Goal: Information Seeking & Learning: Learn about a topic

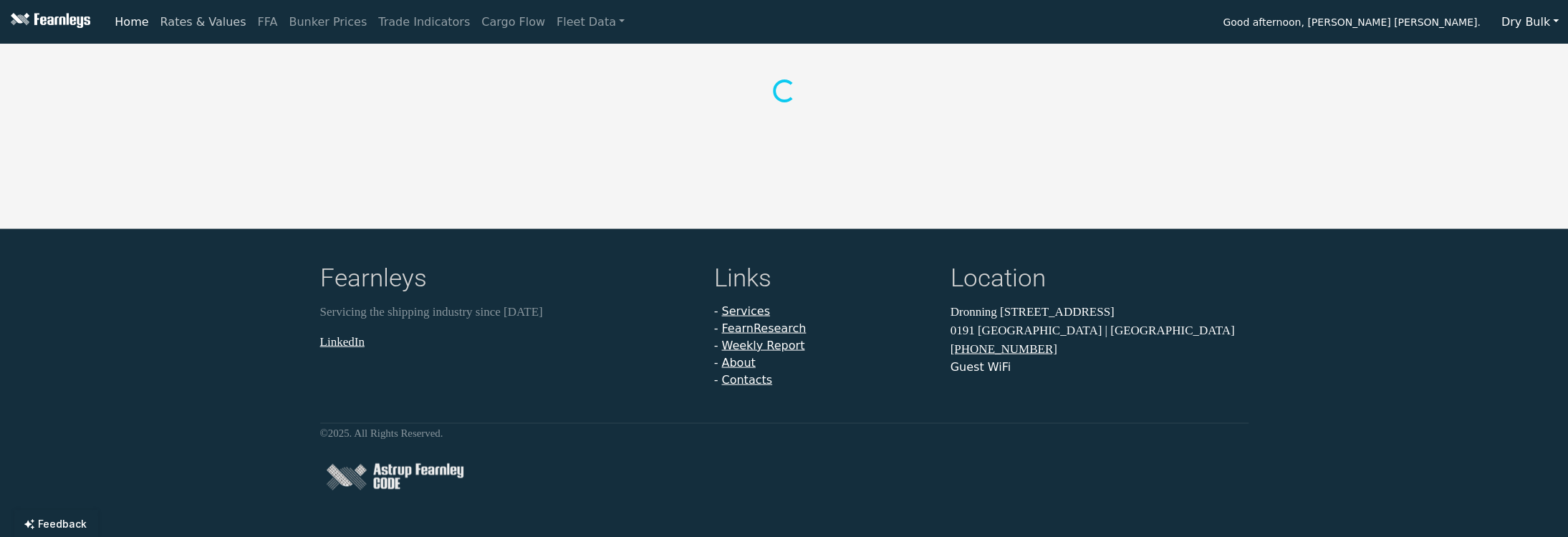
click at [200, 23] on link "Rates & Values" at bounding box center [204, 22] width 98 height 29
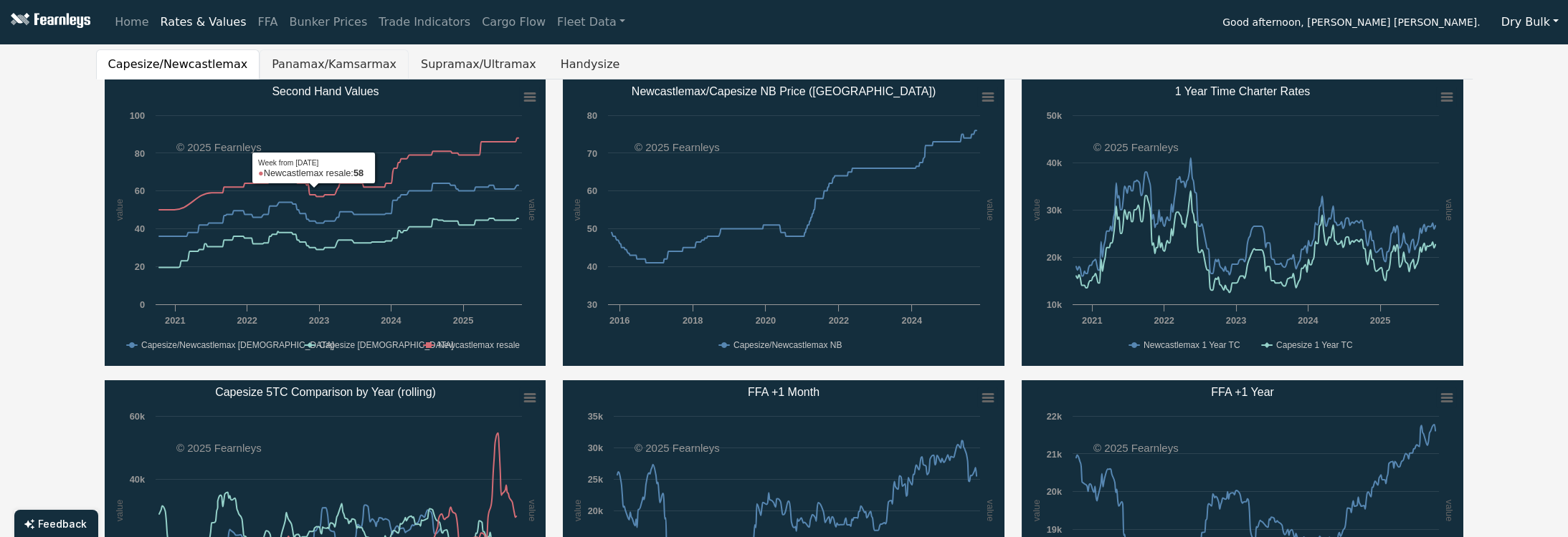
click at [273, 68] on button "Panamax/Kamsarmax" at bounding box center [334, 65] width 149 height 30
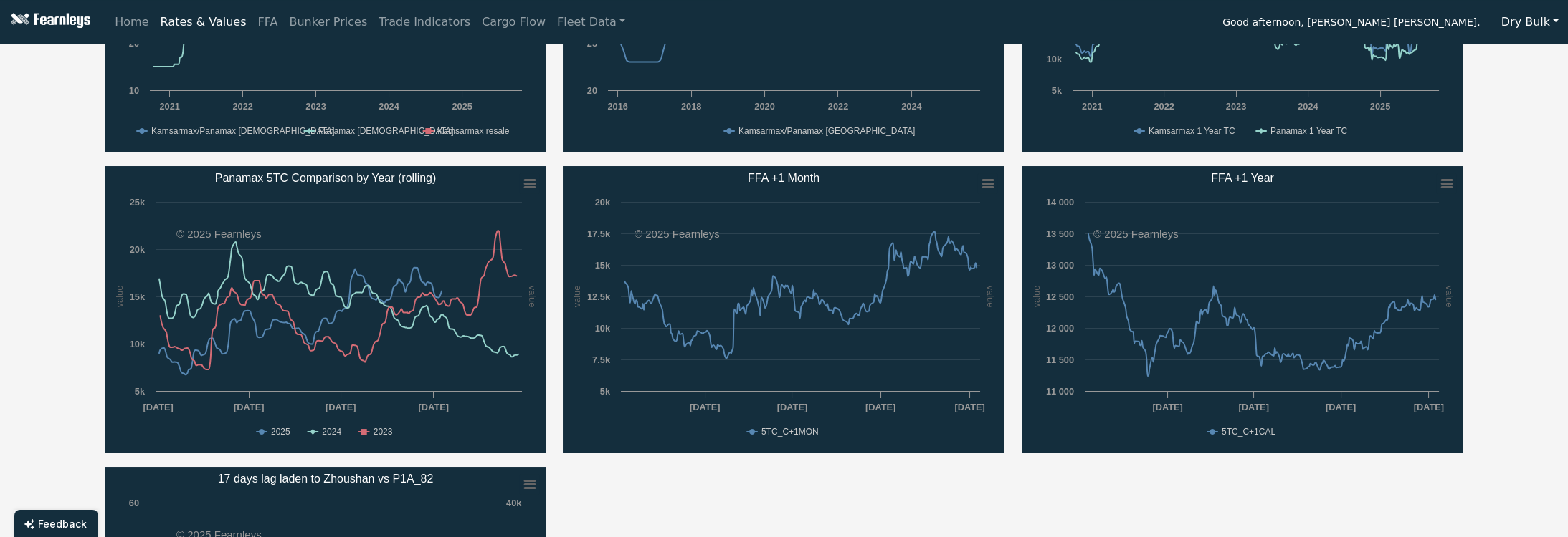
scroll to position [382, 0]
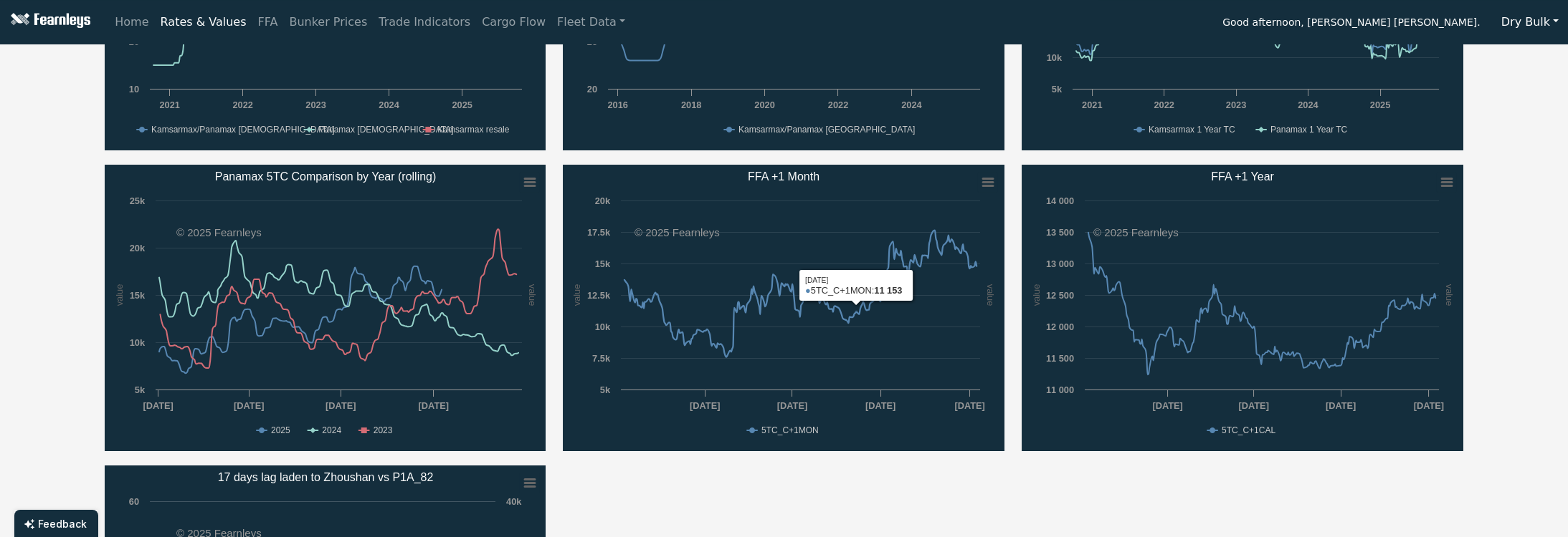
click at [860, 482] on div "Created with Highcharts 11.4.8 value value Chart context menu Second Hand Value…" at bounding box center [784, 315] width 1376 height 902
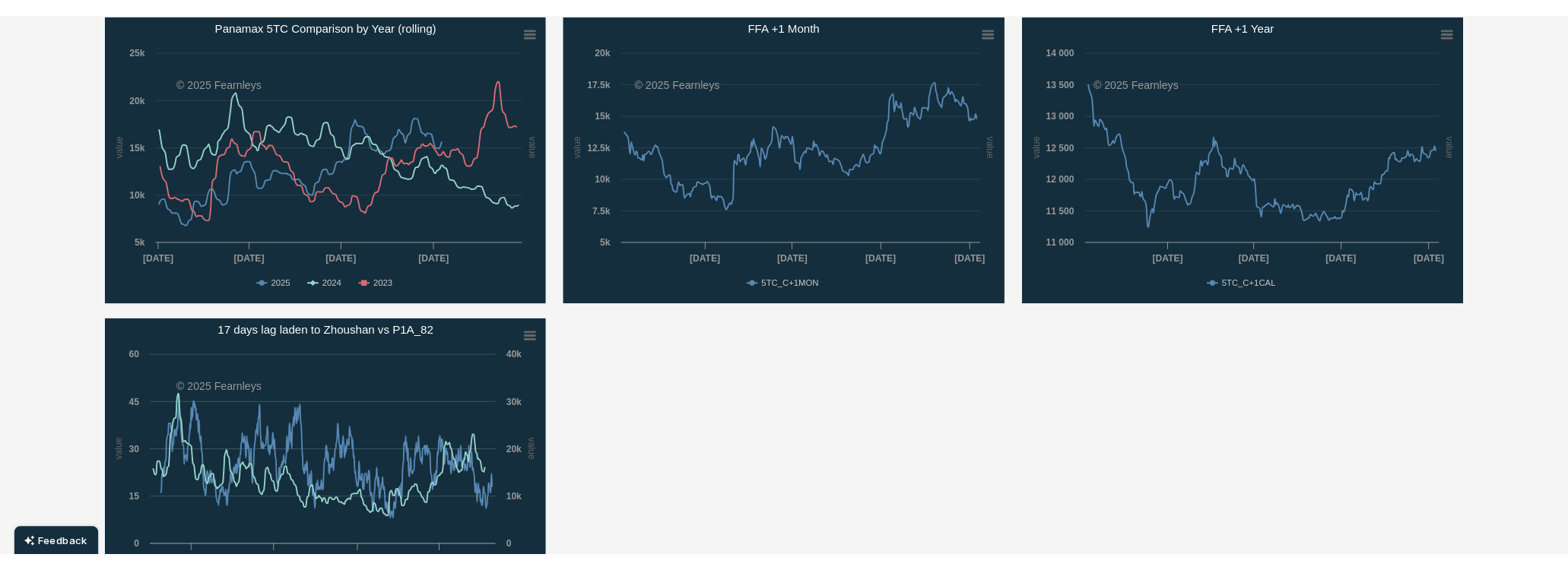
scroll to position [608, 0]
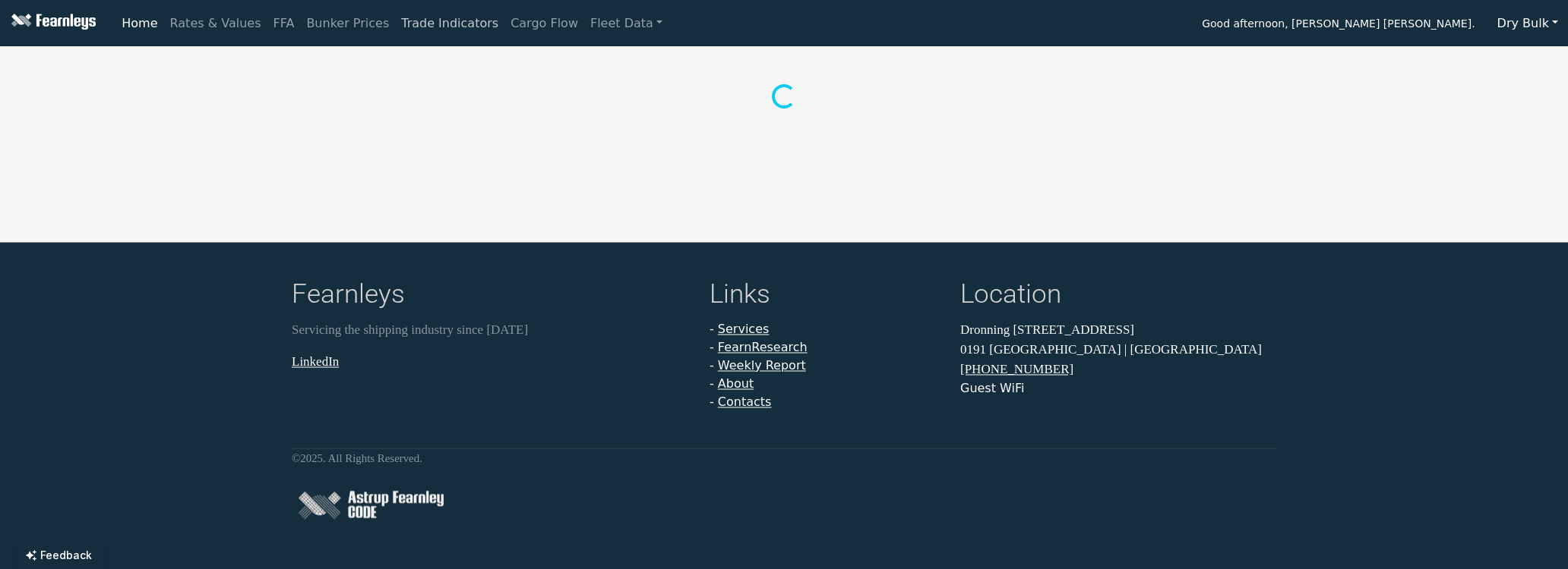
click at [415, 29] on link "Trade Indicators" at bounding box center [450, 23] width 110 height 31
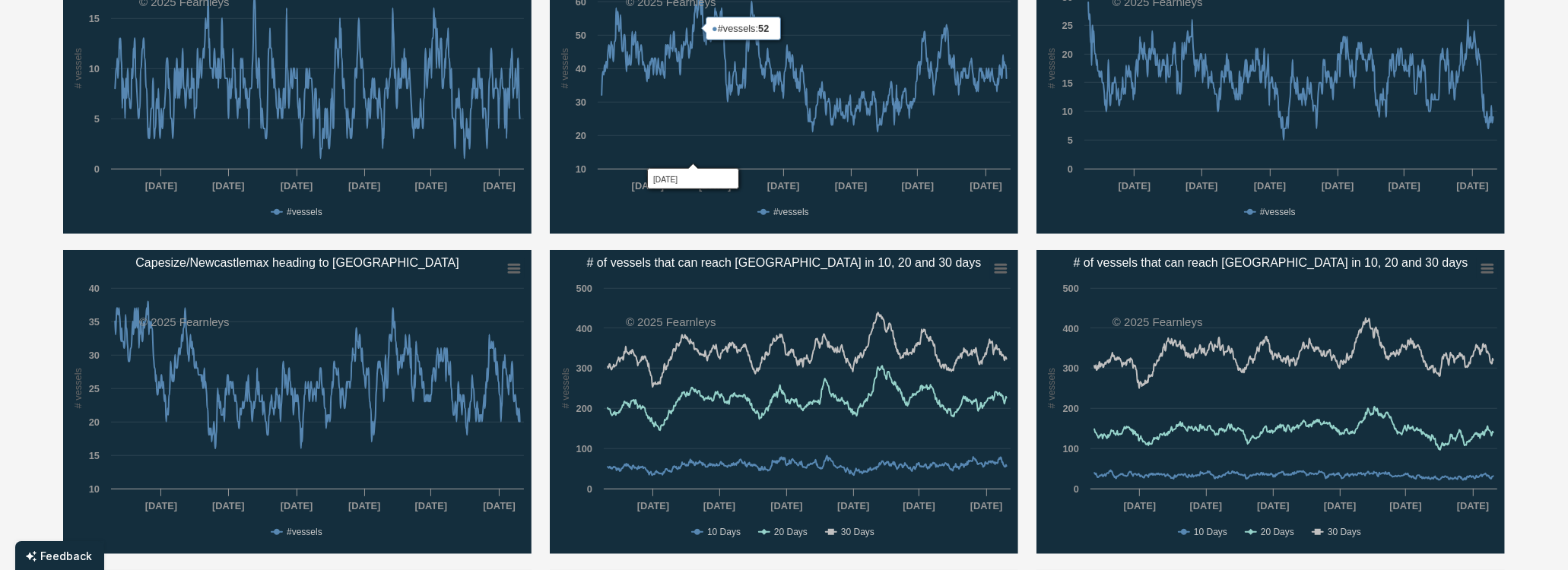
scroll to position [1217, 0]
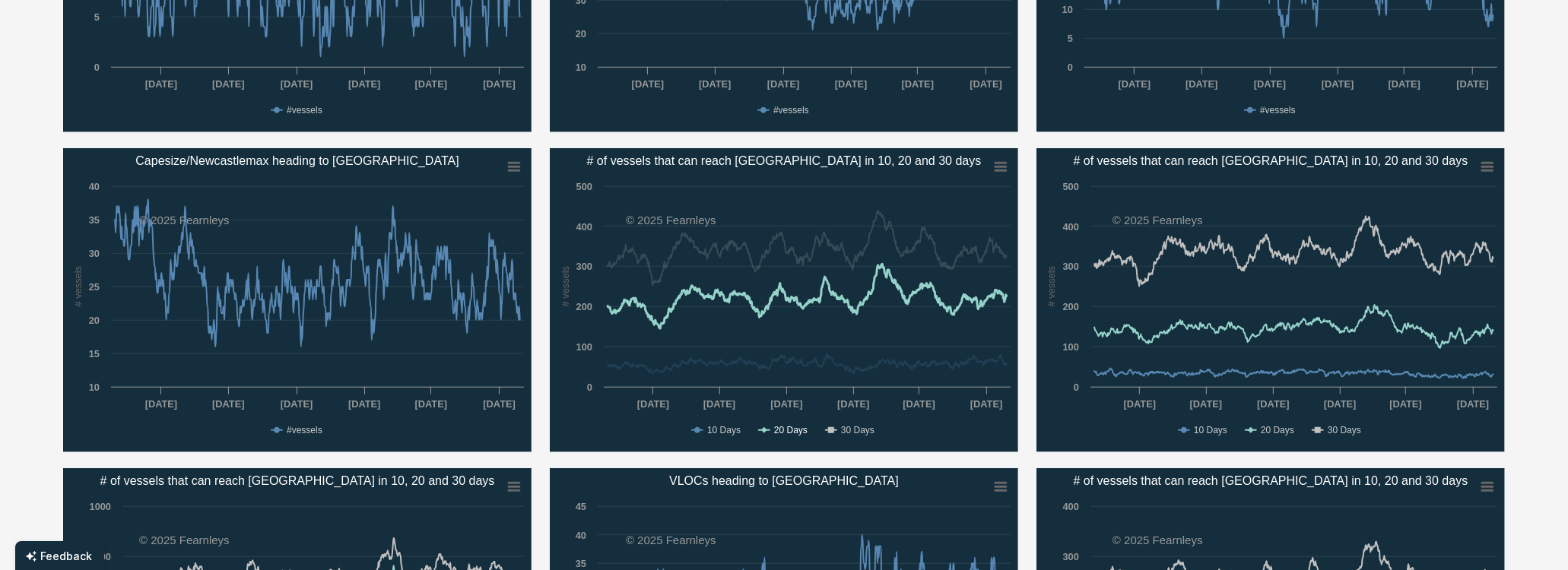
click at [791, 426] on text "20 Days" at bounding box center [791, 429] width 34 height 11
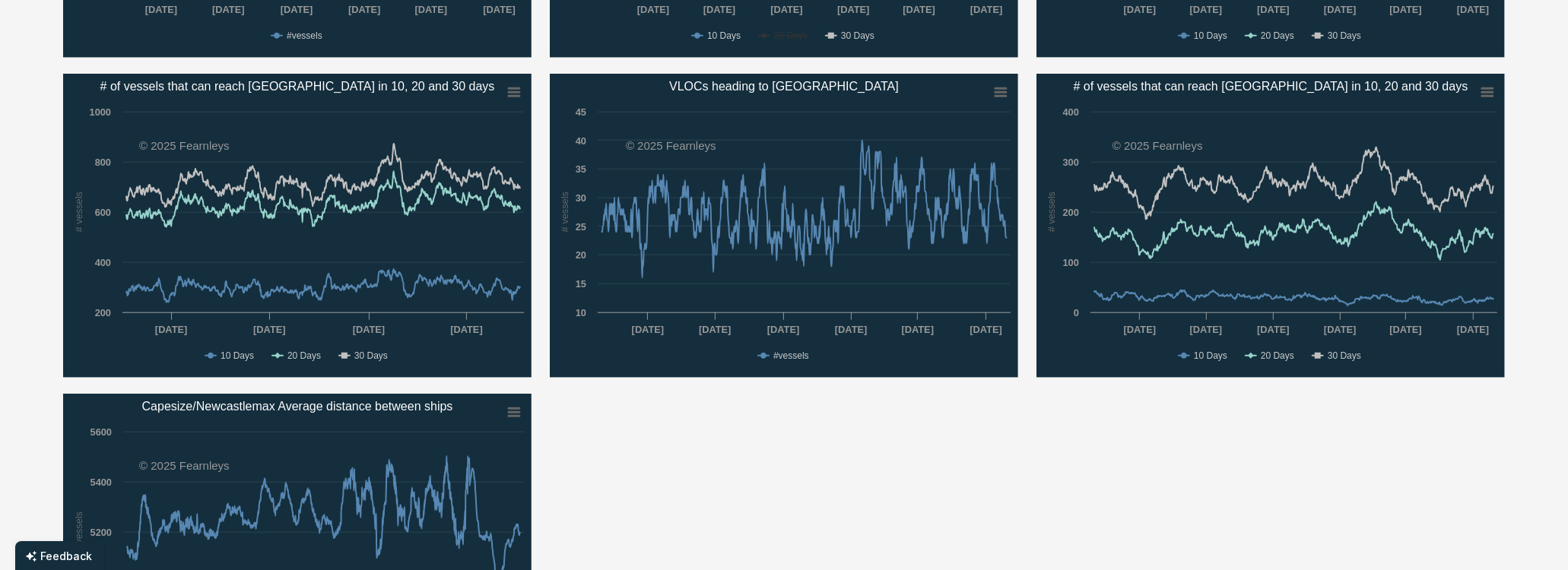
scroll to position [1306, 0]
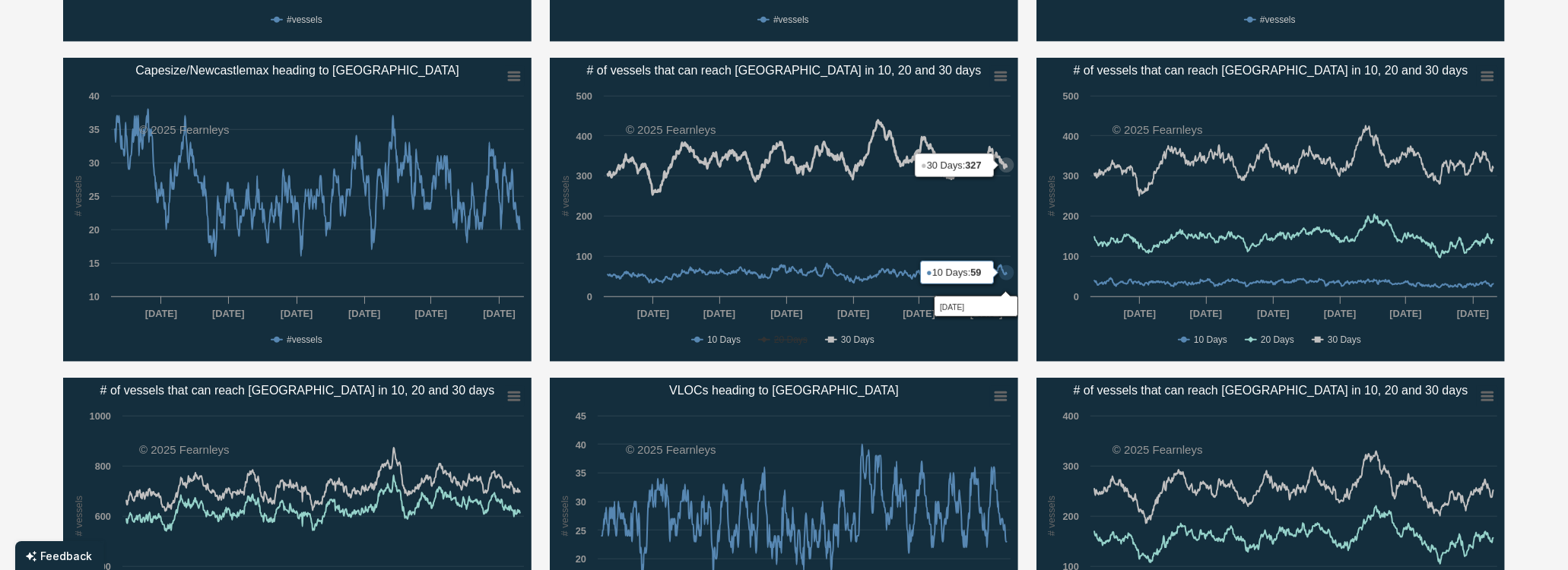
click at [1001, 73] on icon "# of vessels that can reach Santos in 10, 20 and 30 days" at bounding box center [1001, 77] width 11 height 8
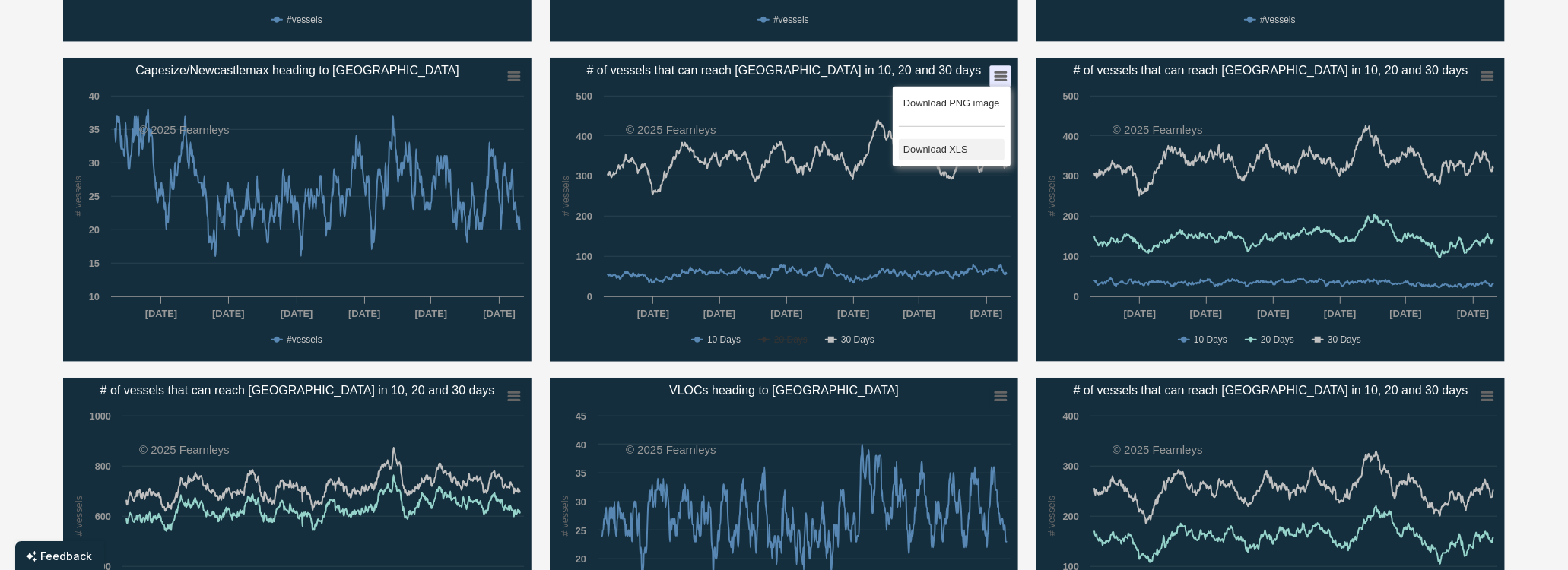
click at [941, 142] on li "Download XLS" at bounding box center [952, 149] width 106 height 21
